Goal: Information Seeking & Learning: Find specific page/section

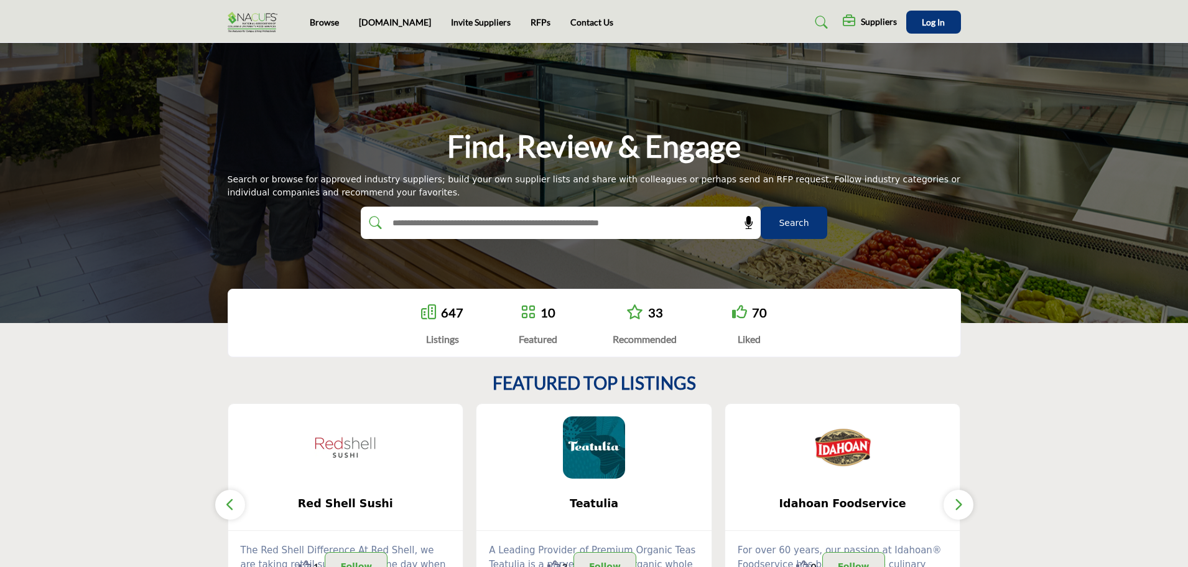
click at [649, 220] on input "text" at bounding box center [534, 222] width 297 height 19
type input "*****"
click at [761, 206] on button "Search" at bounding box center [794, 222] width 67 height 32
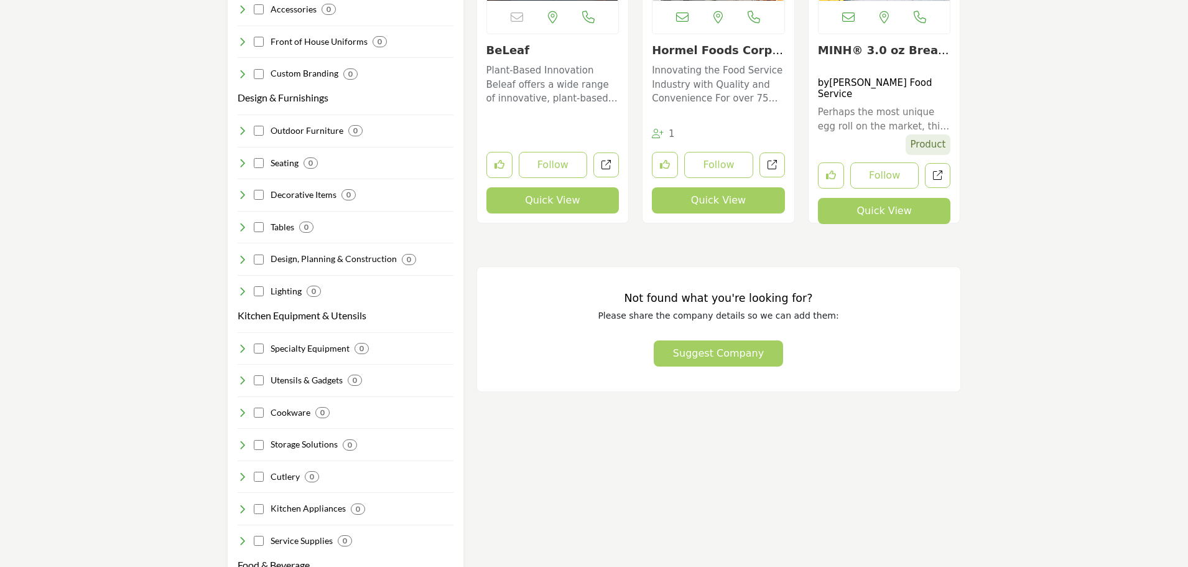
scroll to position [808, 0]
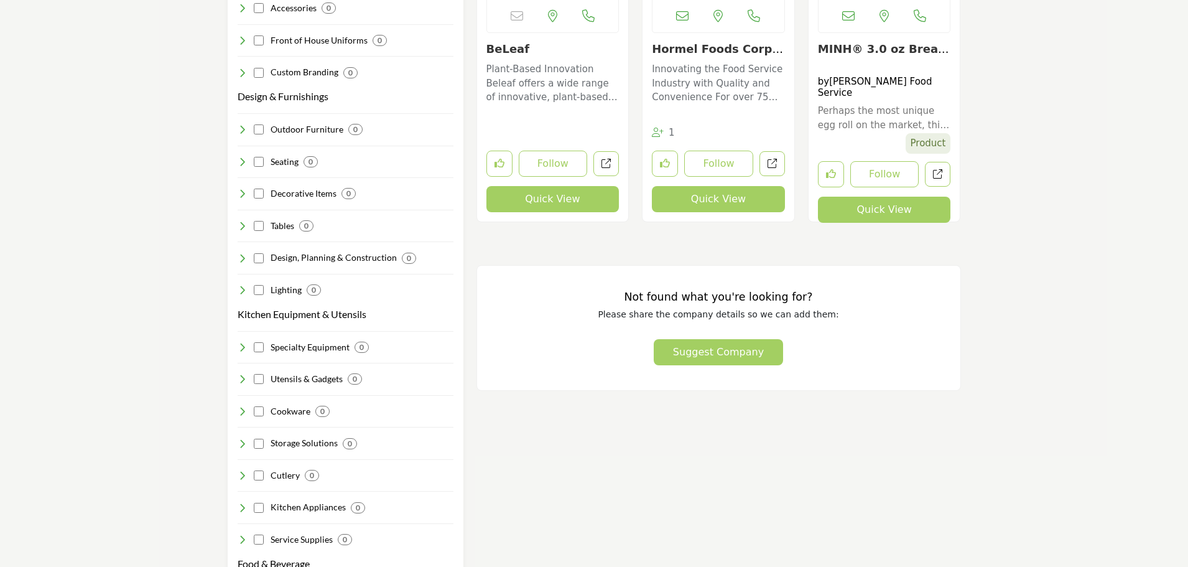
click at [708, 344] on button "Suggest Company" at bounding box center [718, 352] width 129 height 26
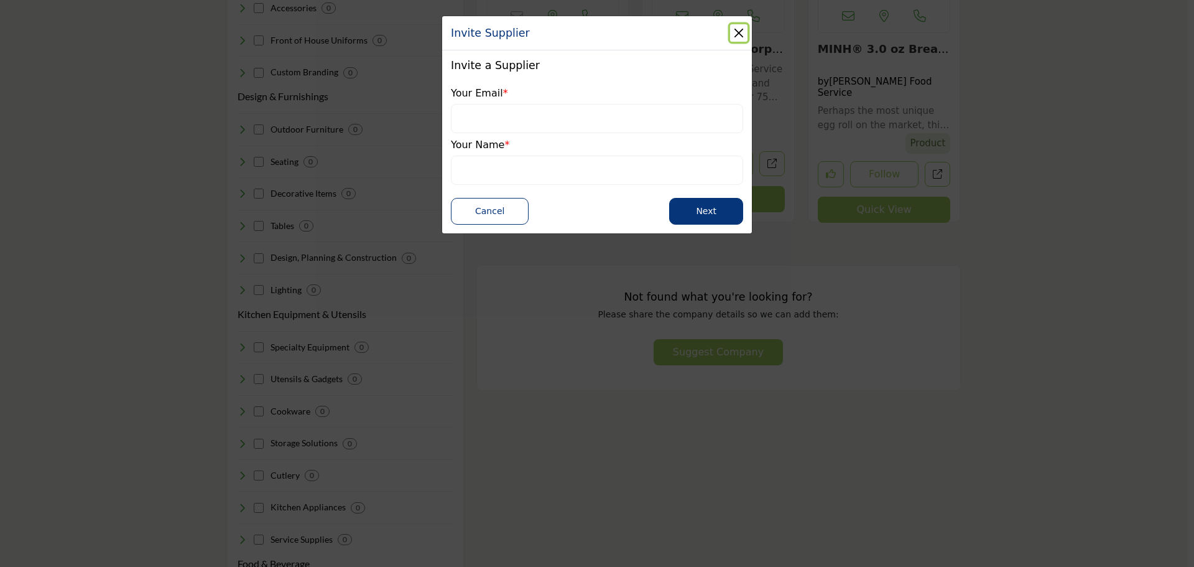
click at [738, 32] on button "Close" at bounding box center [738, 32] width 17 height 17
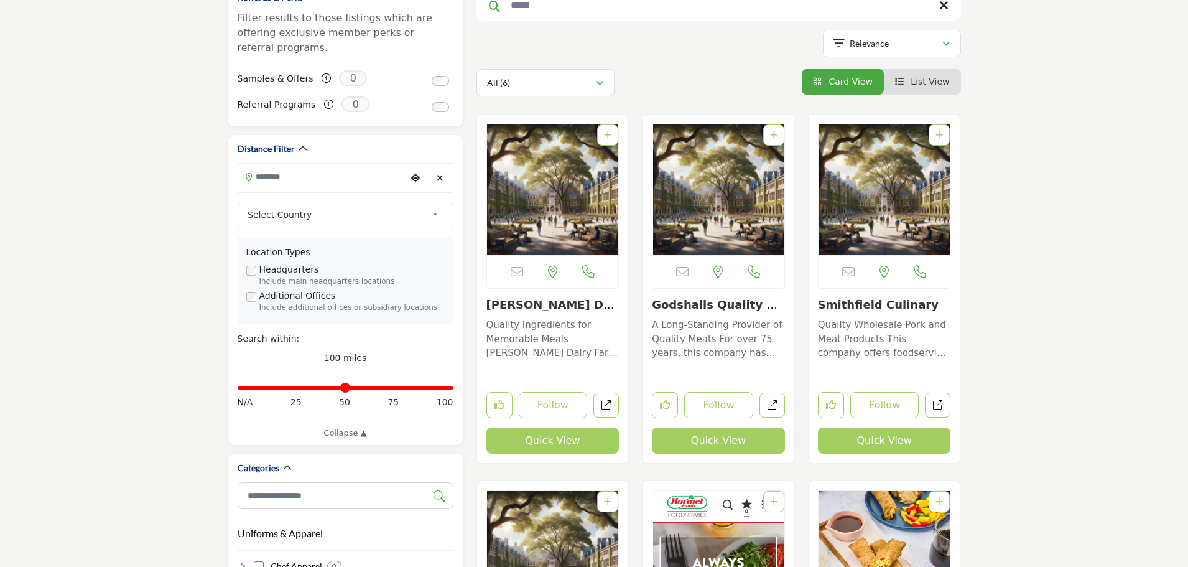
scroll to position [0, 0]
